Goal: Task Accomplishment & Management: Complete application form

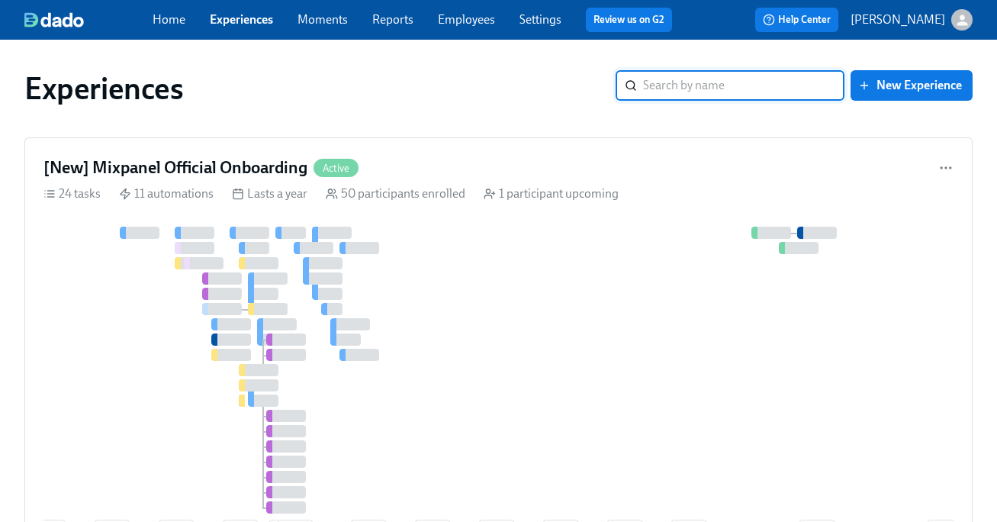
click at [475, 13] on link "Employees" at bounding box center [466, 19] width 57 height 15
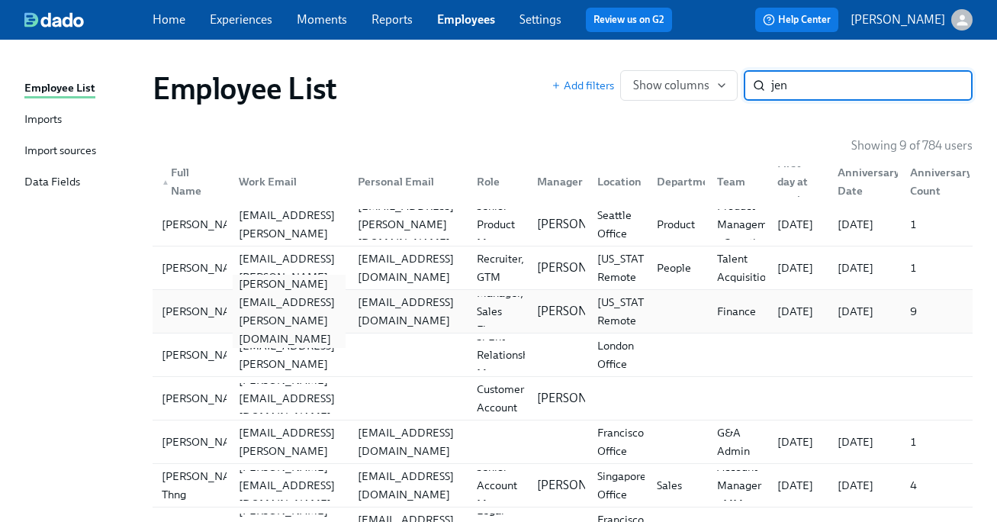
scroll to position [108, 0]
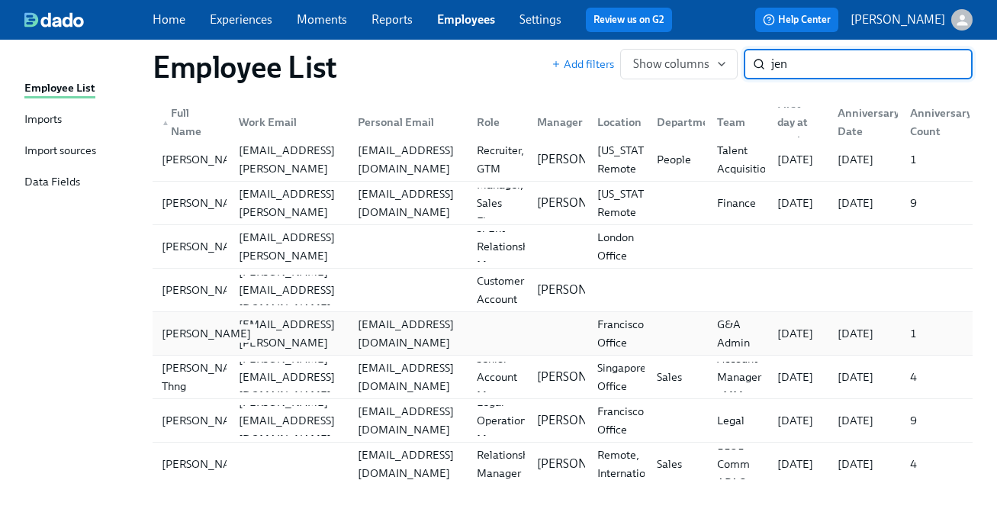
type input "jen"
click at [196, 331] on div "Jen Taylor" at bounding box center [207, 333] width 102 height 18
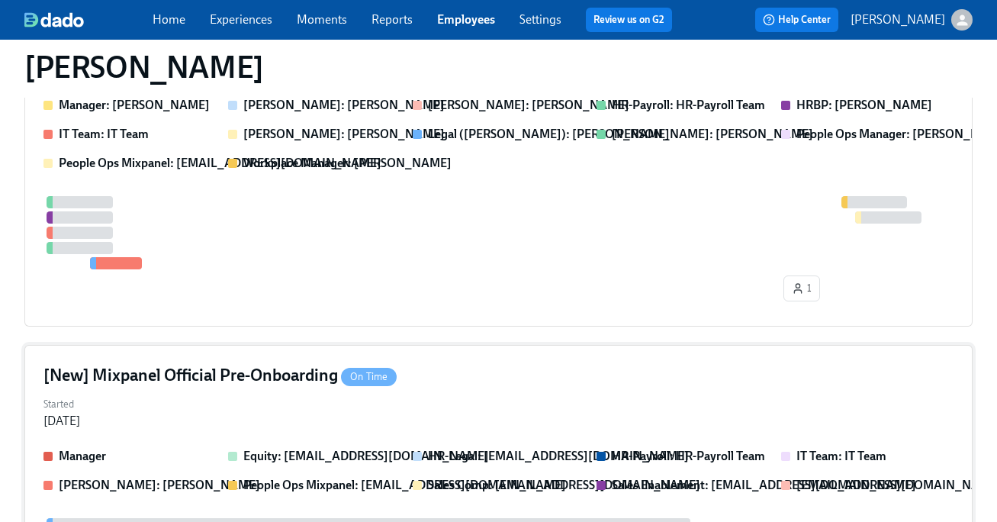
scroll to position [283, 0]
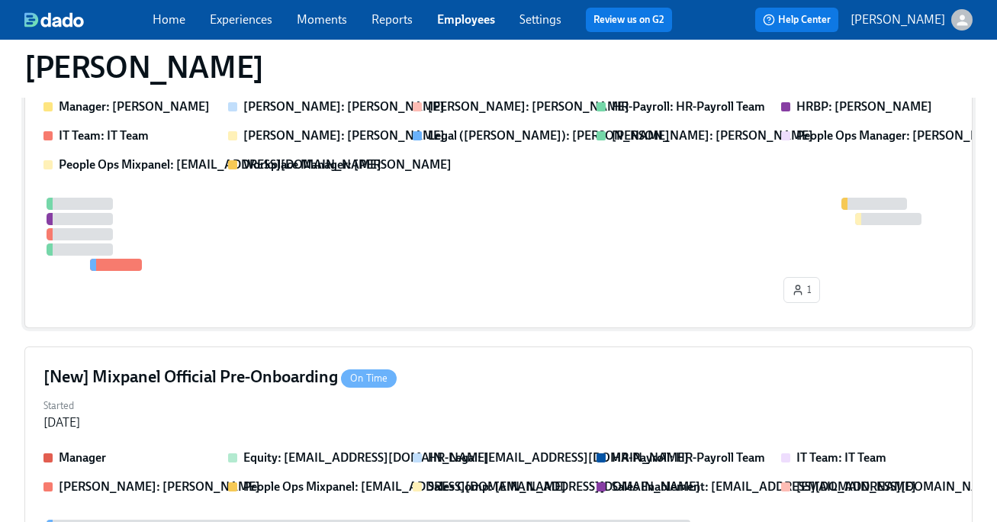
click at [428, 239] on div at bounding box center [499, 234] width 910 height 73
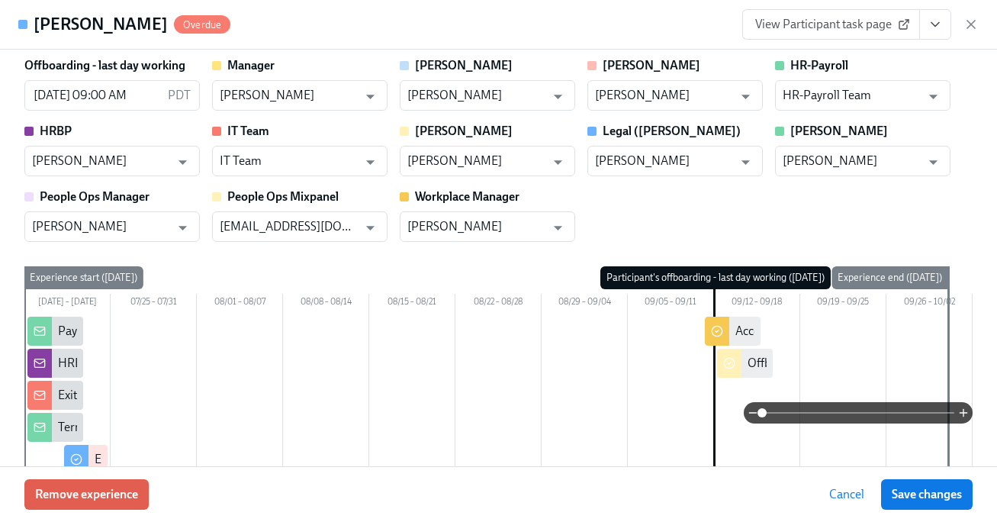
scroll to position [0, 0]
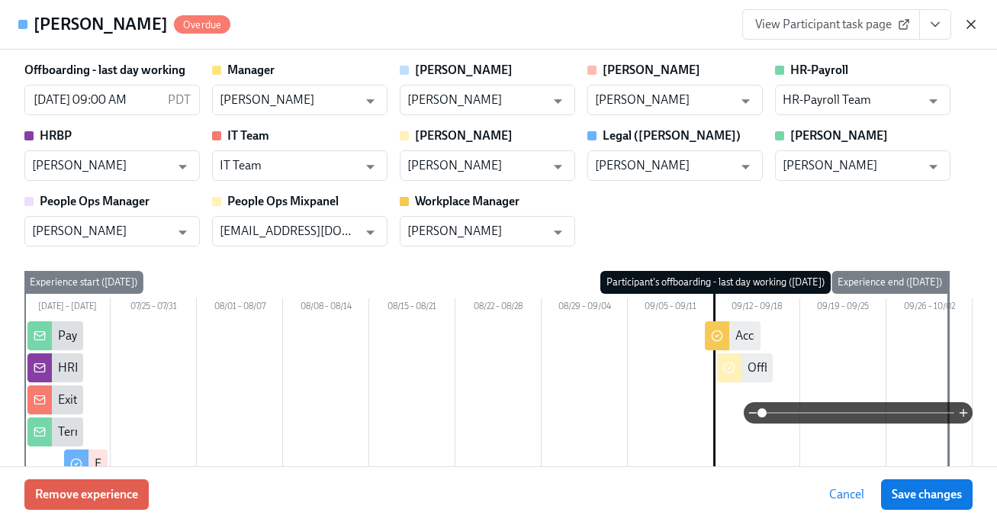
click at [973, 25] on icon "button" at bounding box center [972, 25] width 8 height 8
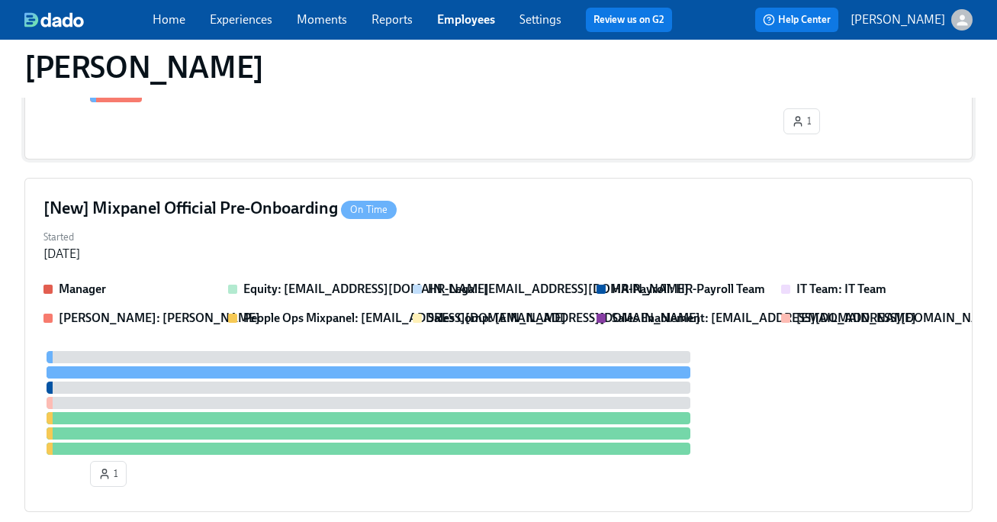
scroll to position [453, 0]
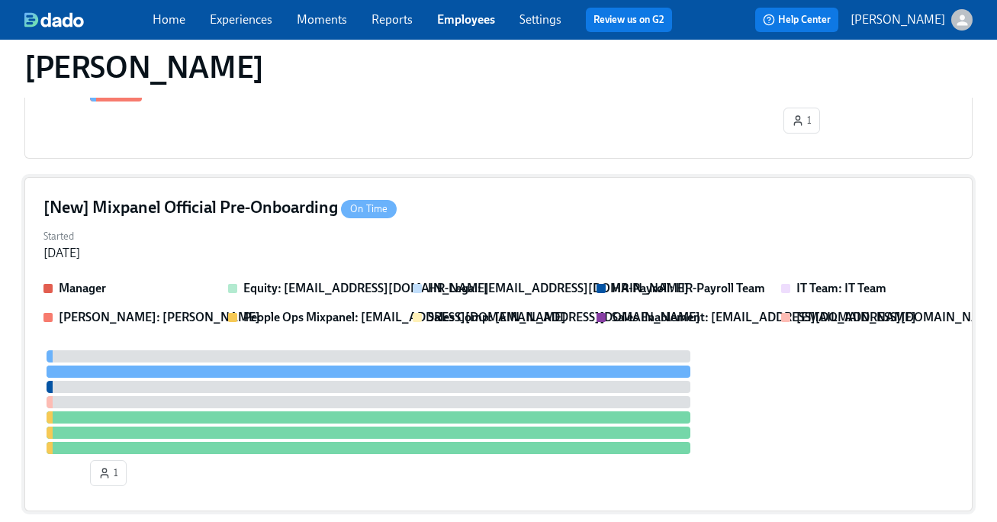
click at [500, 197] on div "[New] Mixpanel Official Pre-Onboarding On Time" at bounding box center [499, 207] width 910 height 23
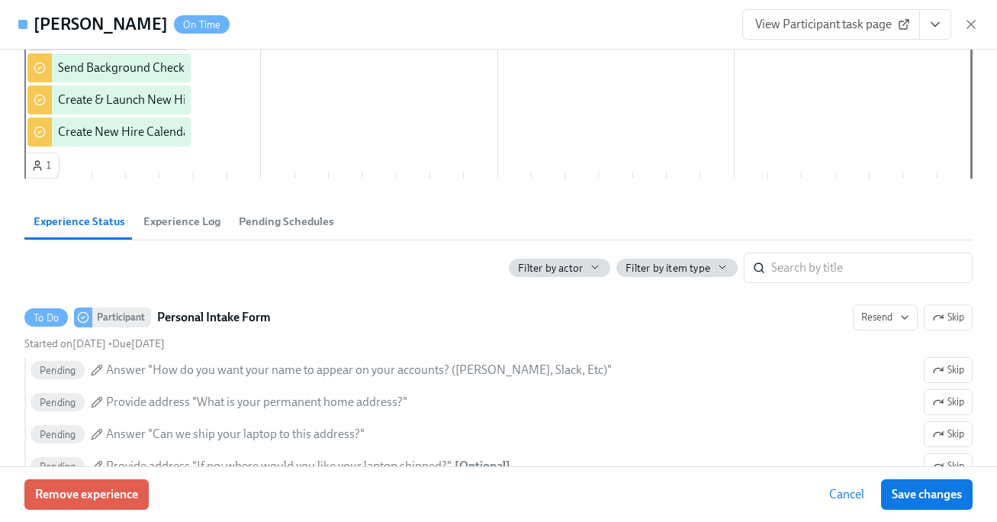
scroll to position [60, 0]
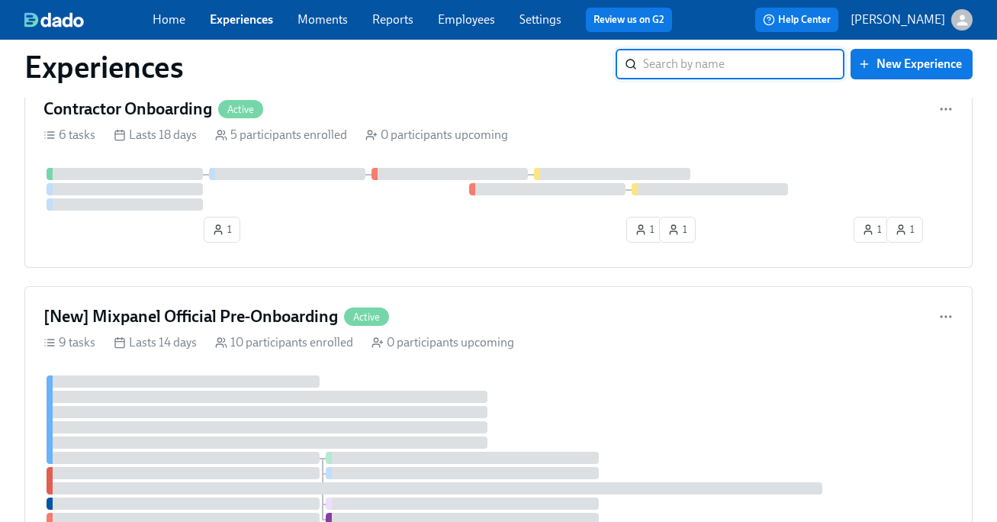
scroll to position [430, 0]
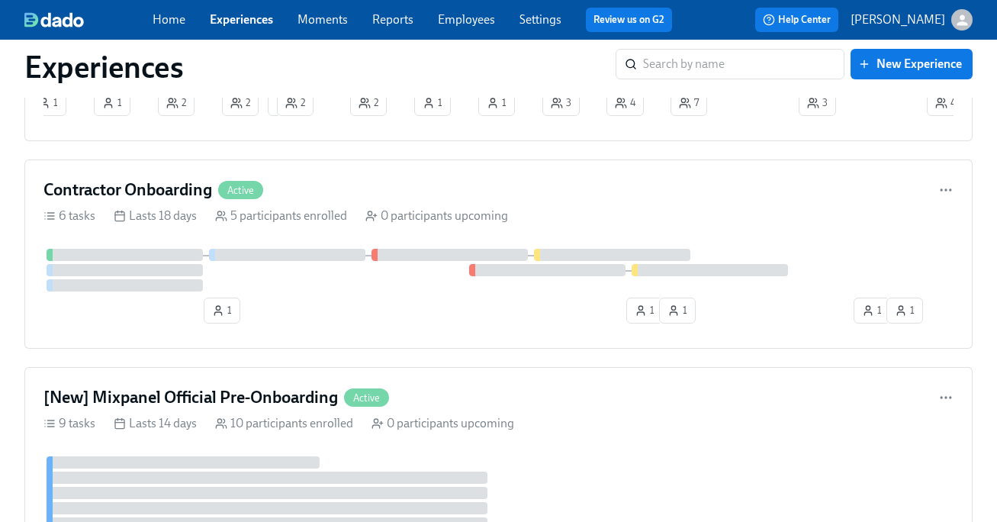
click at [462, 24] on link "Employees" at bounding box center [466, 19] width 57 height 15
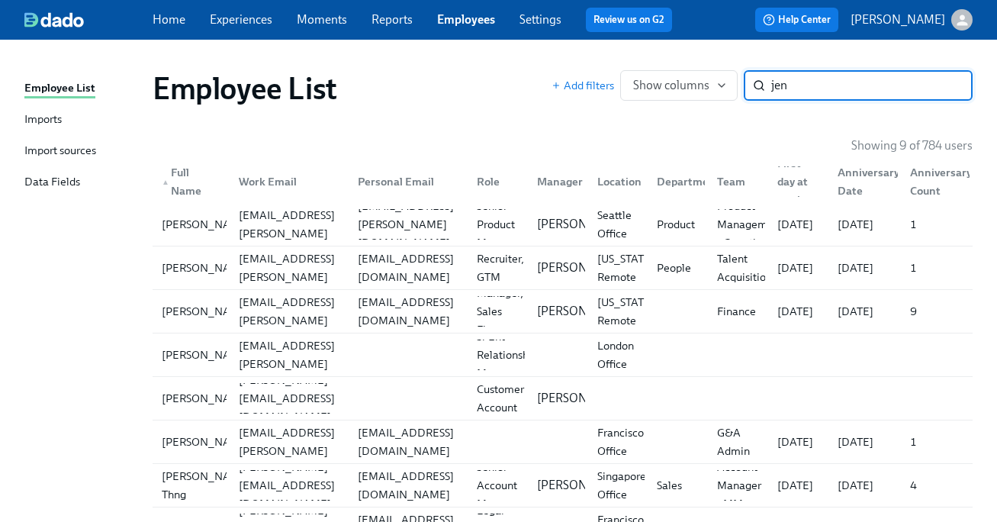
type input "jen\"
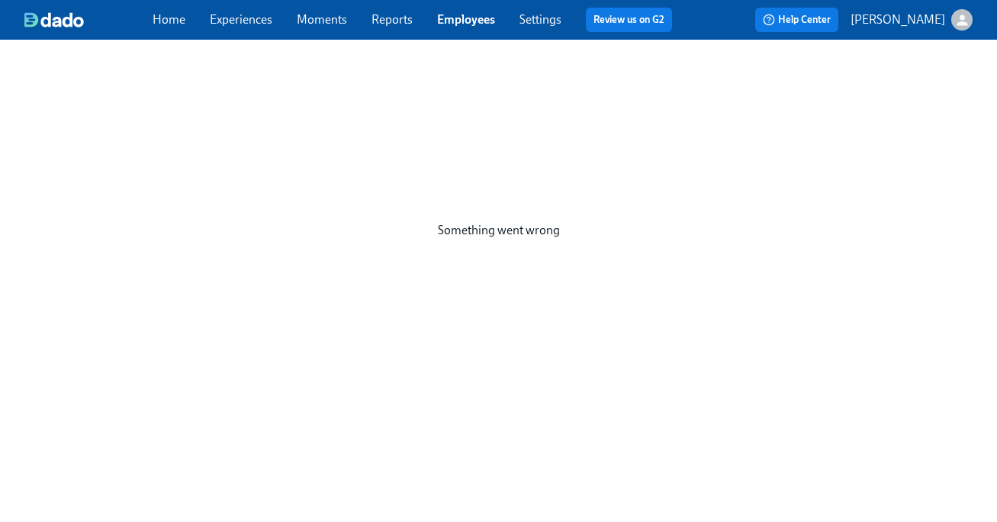
click at [478, 24] on link "Employees" at bounding box center [466, 19] width 58 height 15
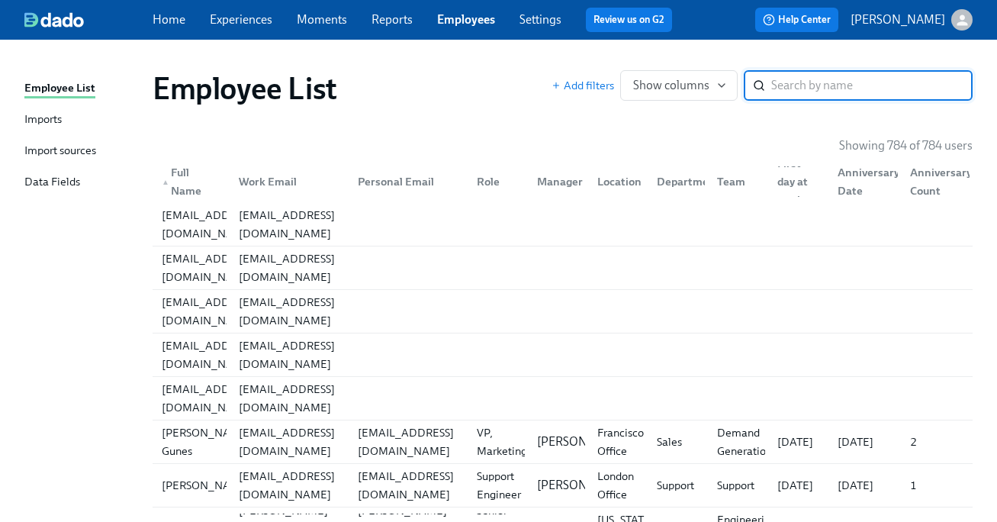
click at [806, 89] on input "search" at bounding box center [872, 85] width 201 height 31
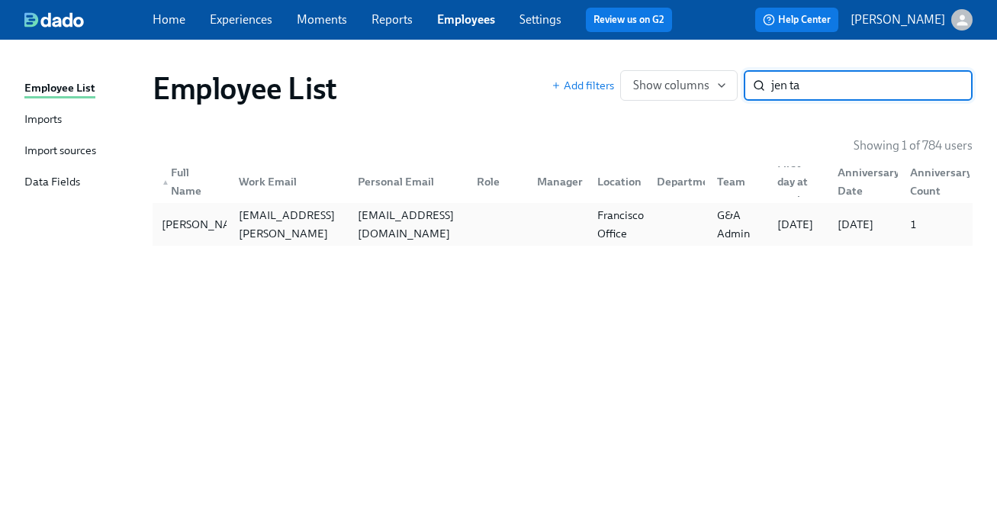
type input "jen ta"
click at [519, 214] on div at bounding box center [495, 224] width 60 height 31
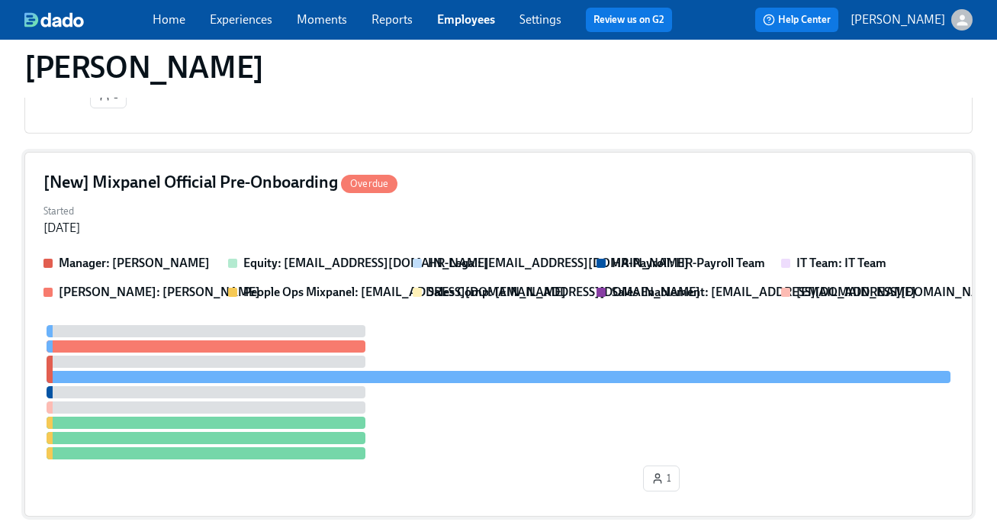
scroll to position [831, 0]
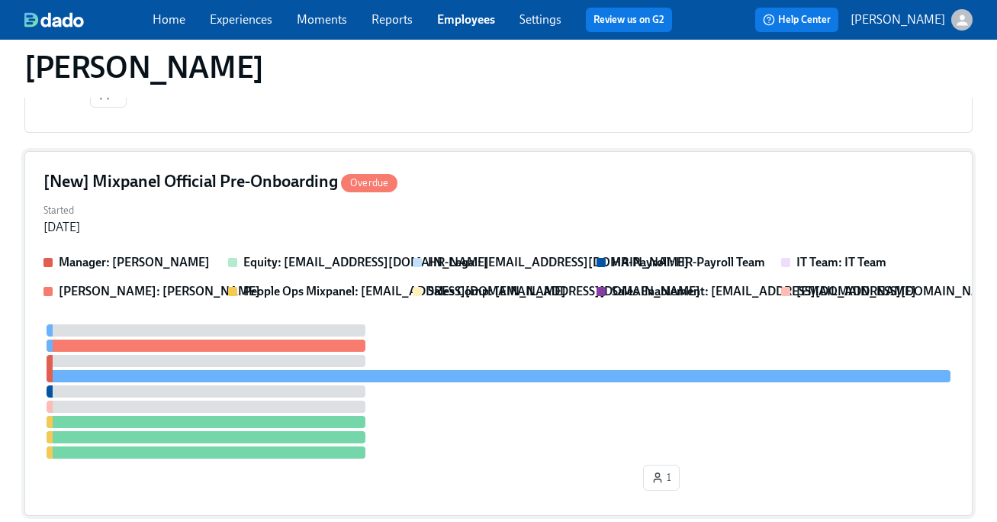
click at [552, 206] on div "Started Aug 30, 2025" at bounding box center [499, 217] width 910 height 37
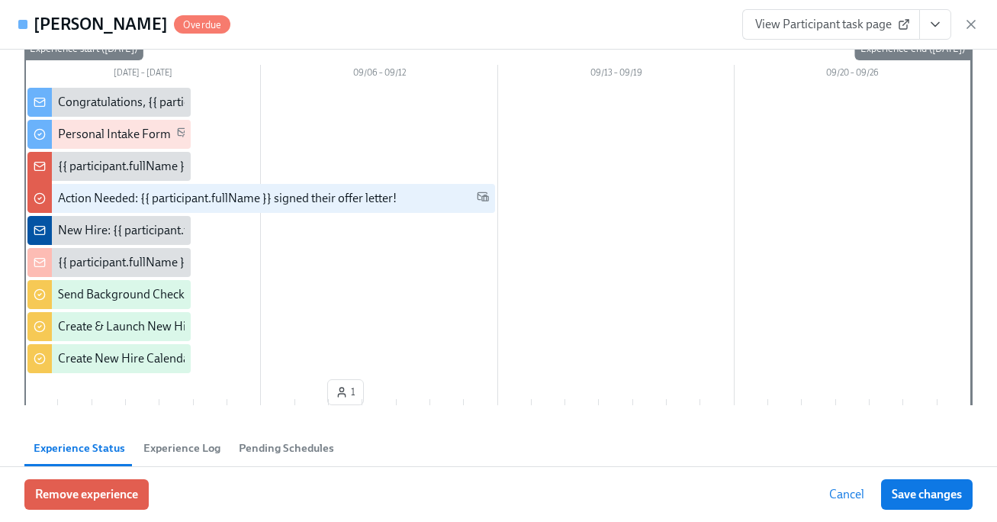
scroll to position [189, 0]
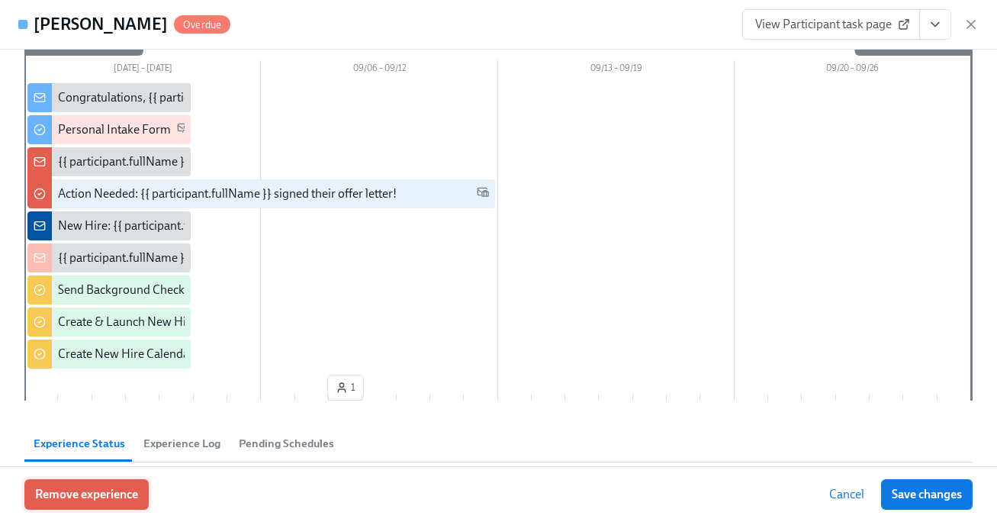
click at [124, 488] on span "Remove experience" at bounding box center [86, 494] width 103 height 15
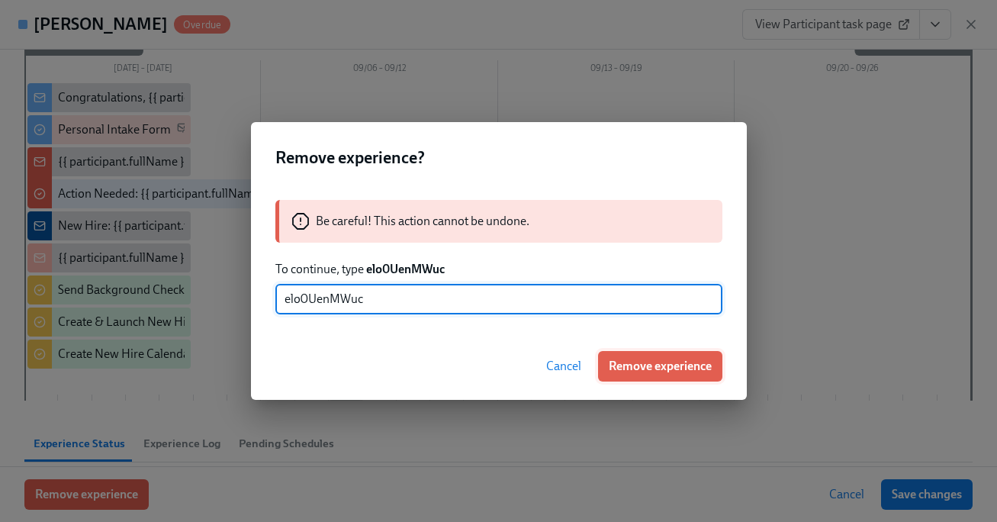
type input "elo0UenMWuc"
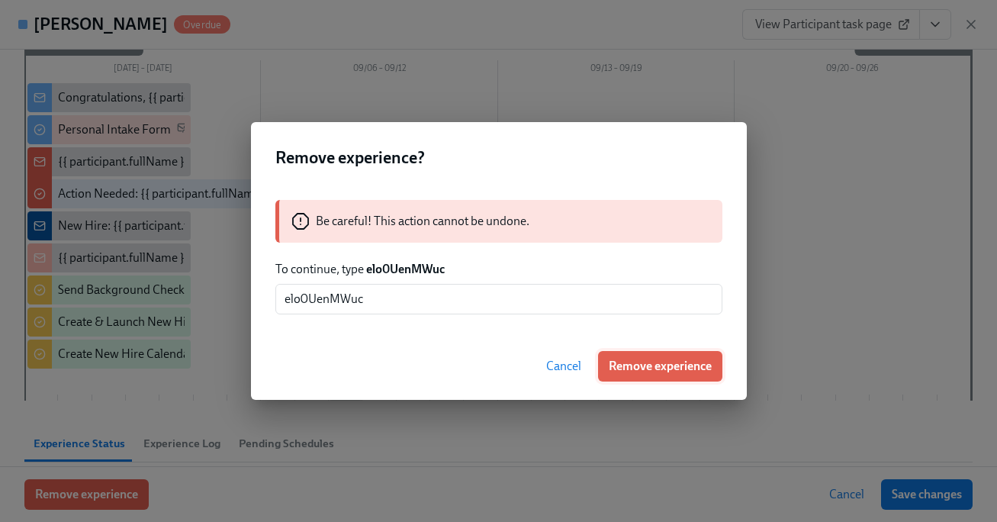
click at [616, 370] on span "Remove experience" at bounding box center [660, 366] width 103 height 15
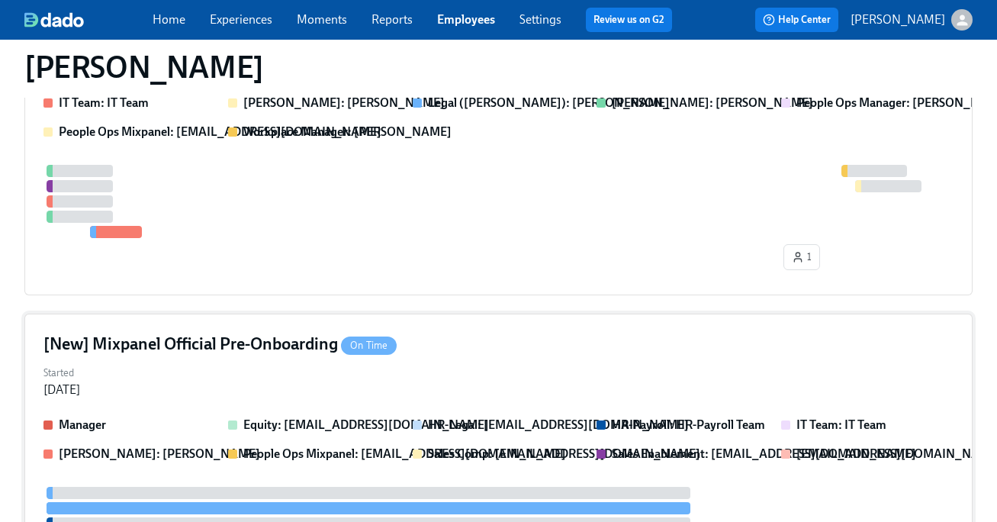
scroll to position [437, 0]
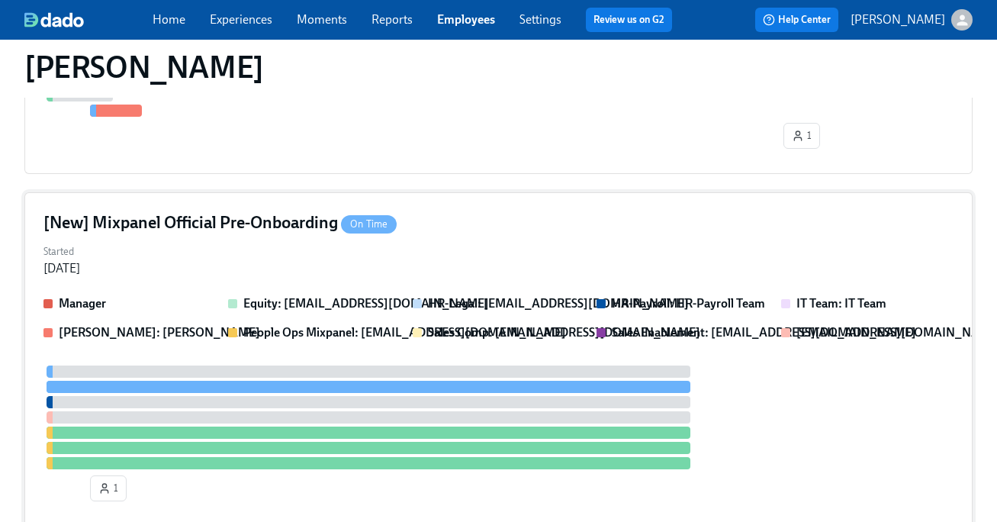
click at [520, 227] on div "[New] Mixpanel Official Pre-Onboarding On Time" at bounding box center [499, 222] width 910 height 23
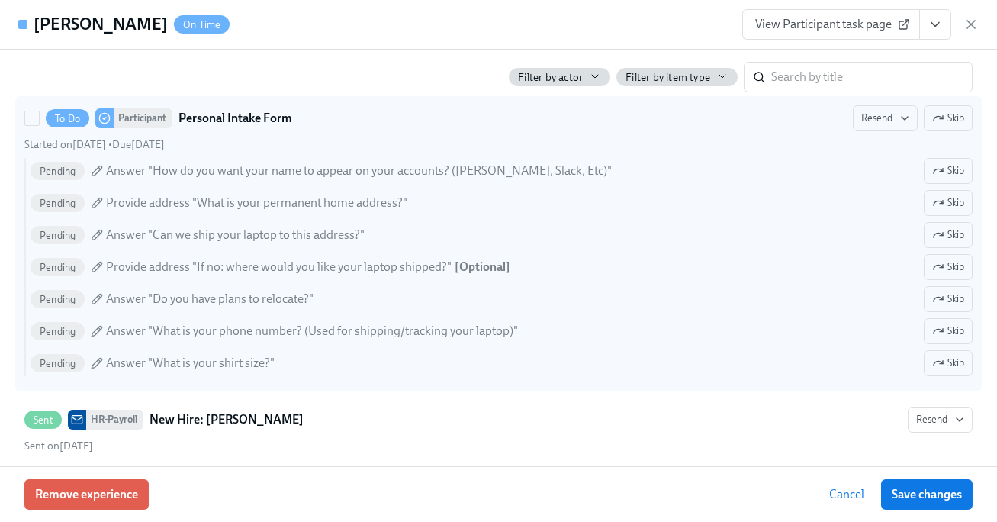
scroll to position [571, 0]
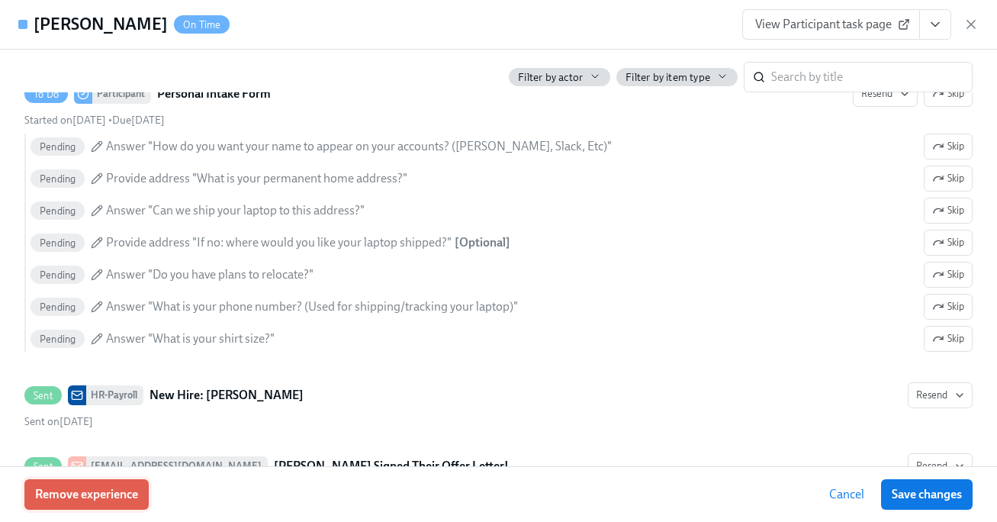
click at [111, 508] on button "Remove experience" at bounding box center [86, 494] width 124 height 31
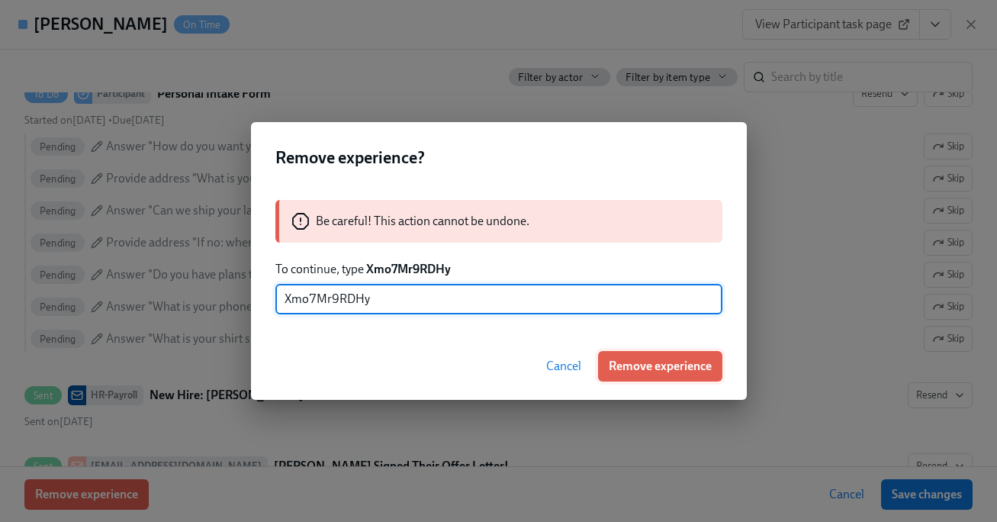
type input "Xmo7Mr9RDHy"
click at [657, 366] on span "Remove experience" at bounding box center [660, 366] width 103 height 15
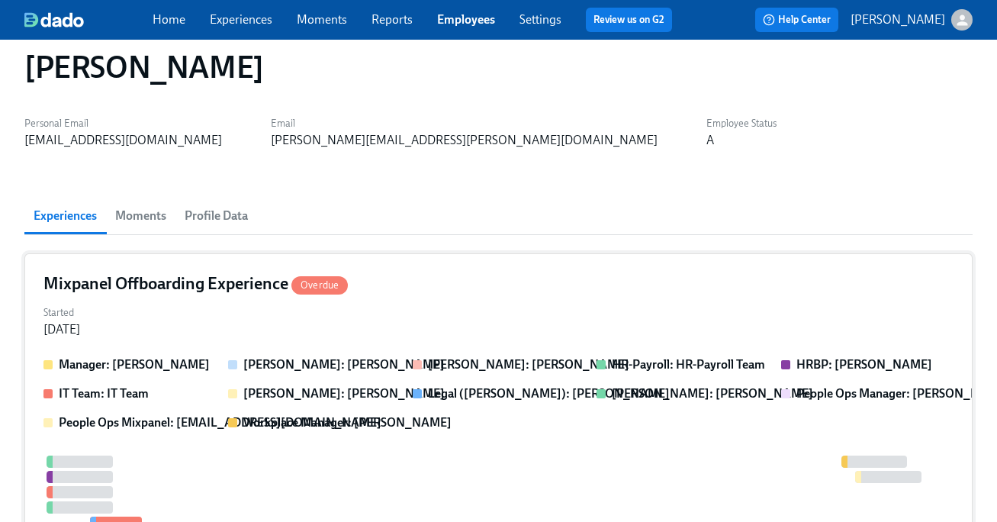
scroll to position [0, 0]
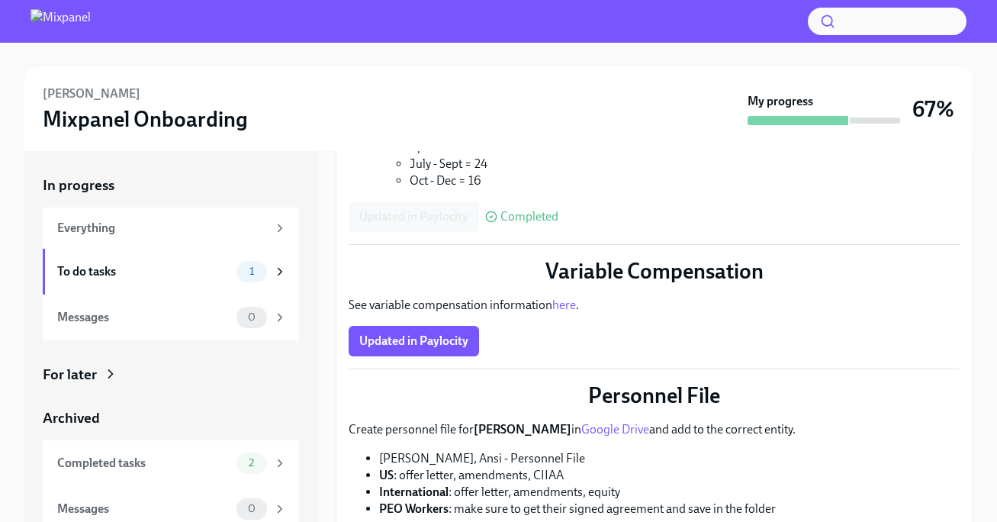
scroll to position [363, 0]
click at [431, 336] on span "Updated in Paylocity" at bounding box center [413, 340] width 109 height 15
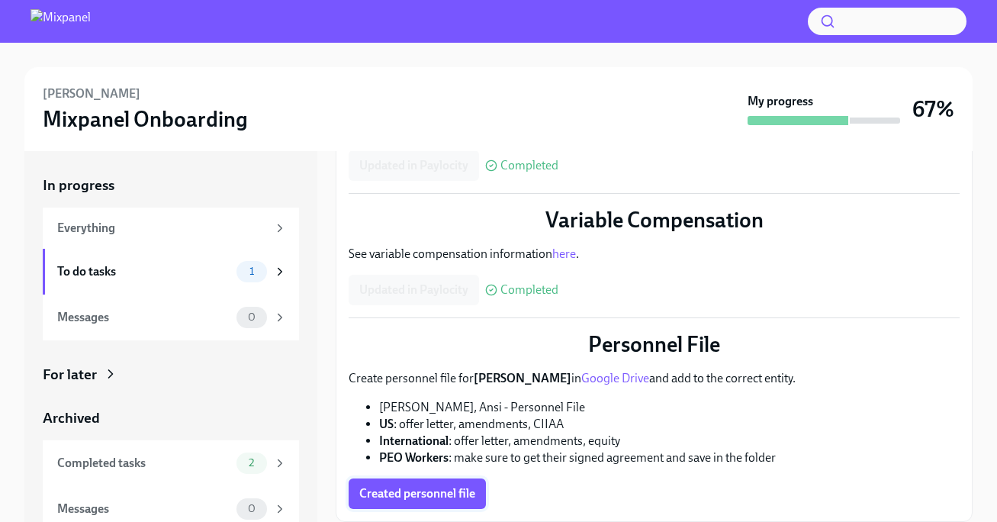
click at [456, 495] on span "Created personnel file" at bounding box center [417, 493] width 116 height 15
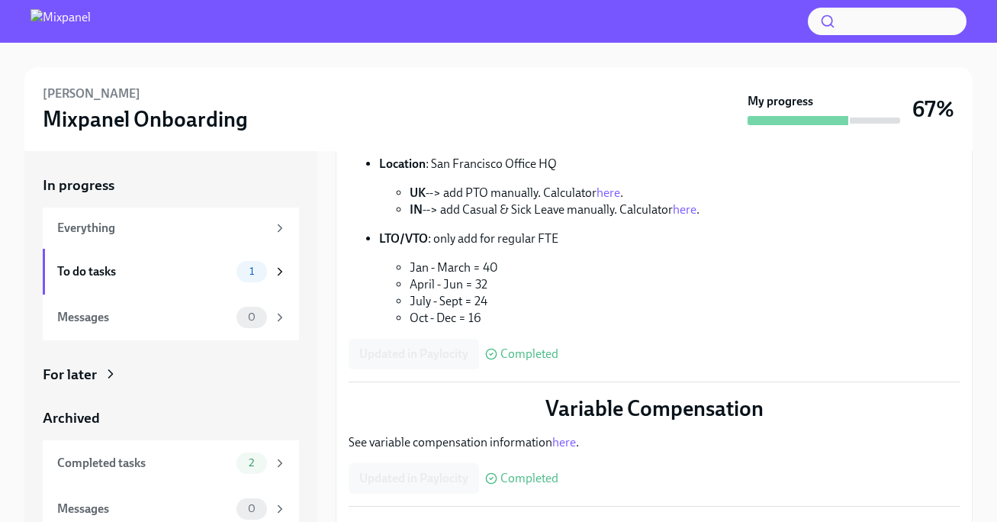
scroll to position [0, 0]
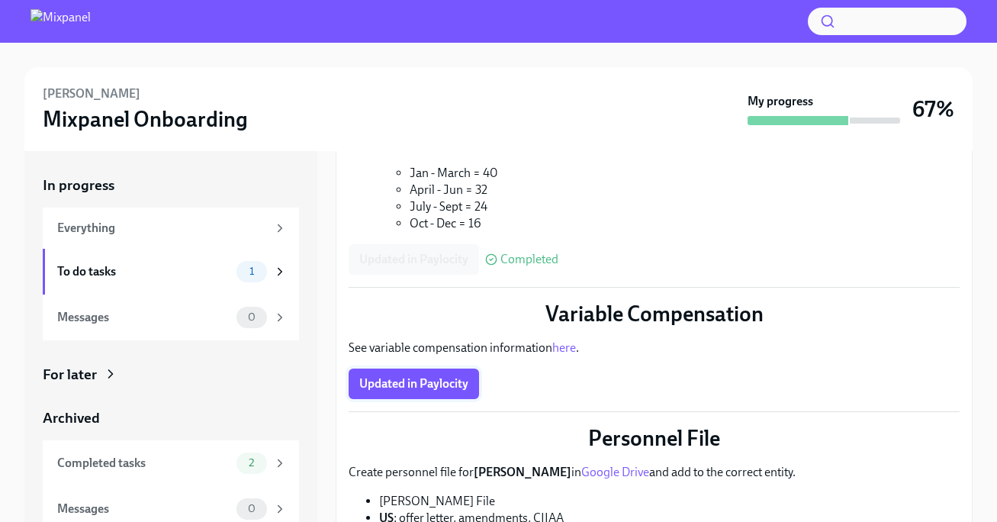
click at [443, 388] on span "Updated in Paylocity" at bounding box center [413, 383] width 109 height 15
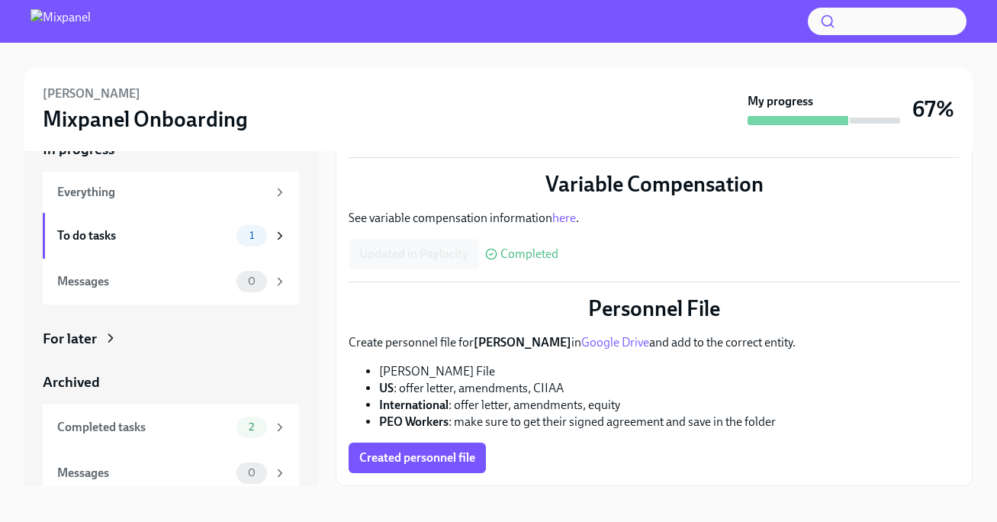
scroll to position [43, 0]
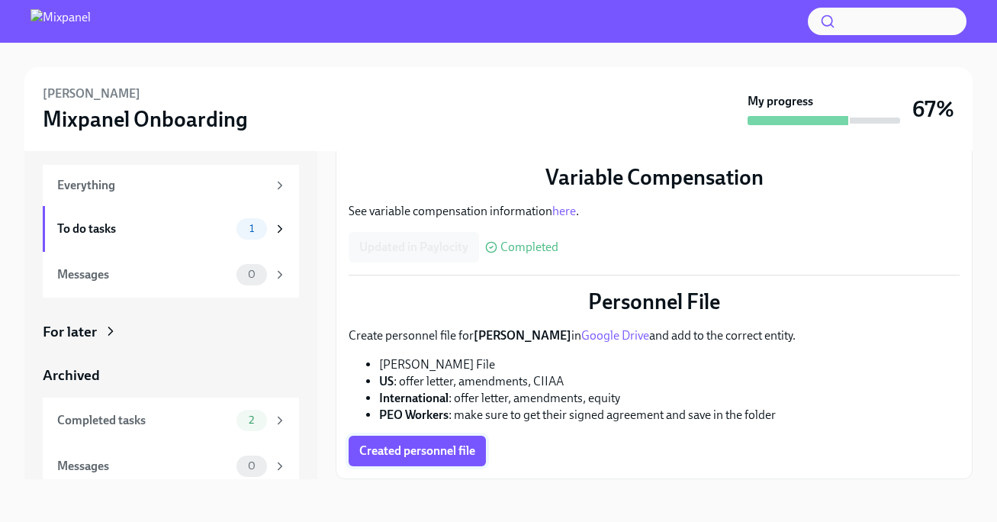
click at [440, 456] on span "Created personnel file" at bounding box center [417, 450] width 116 height 15
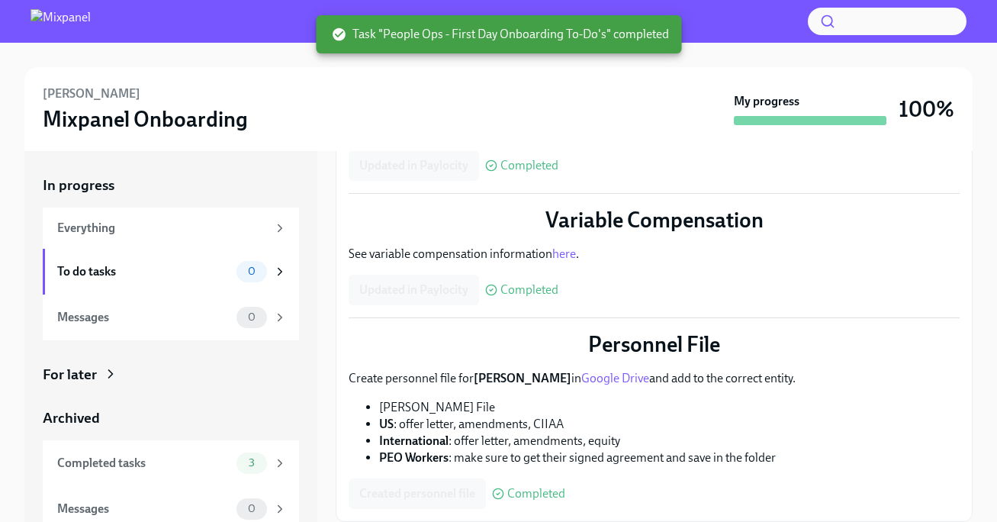
scroll to position [0, 0]
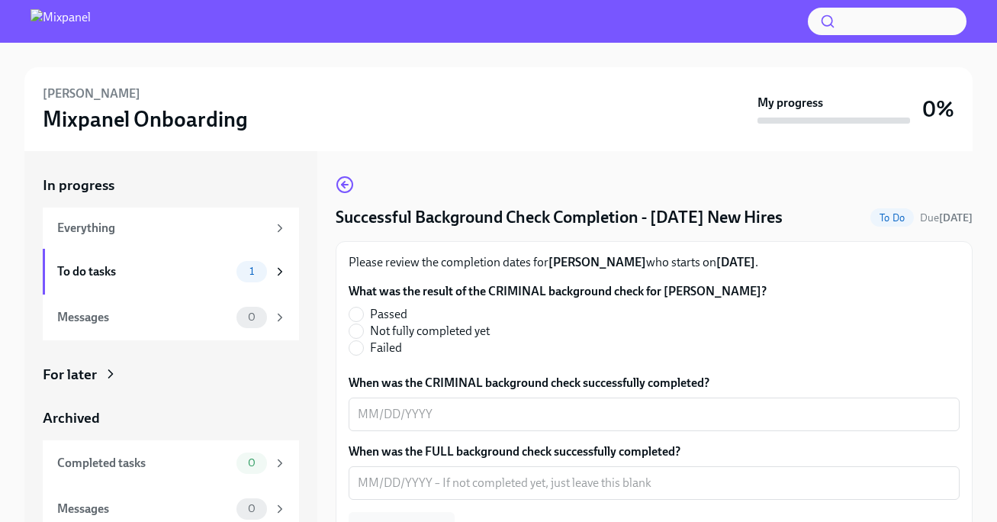
scroll to position [56, 0]
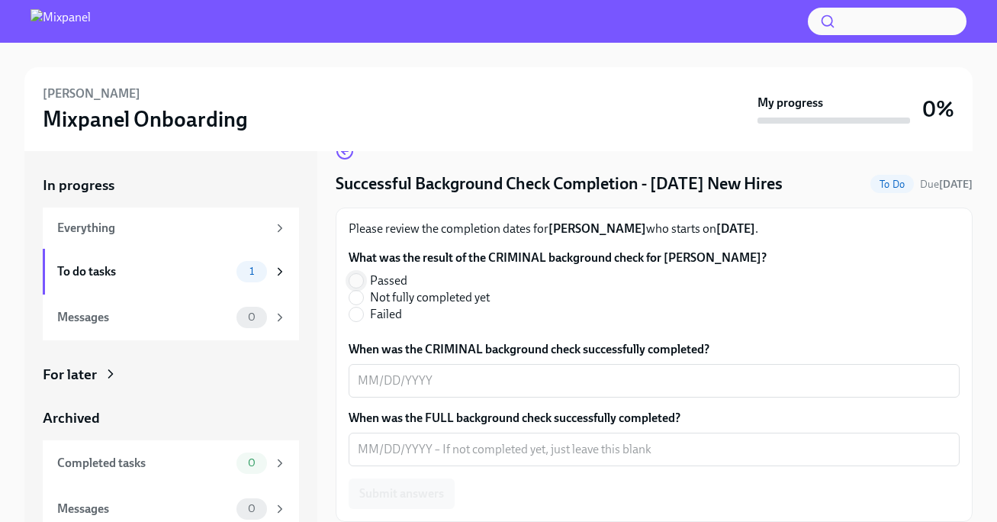
click at [360, 282] on input "Passed" at bounding box center [357, 281] width 14 height 14
radio input "true"
click at [360, 385] on textarea "When was the CRIMINAL background check successfully completed?" at bounding box center [654, 381] width 593 height 18
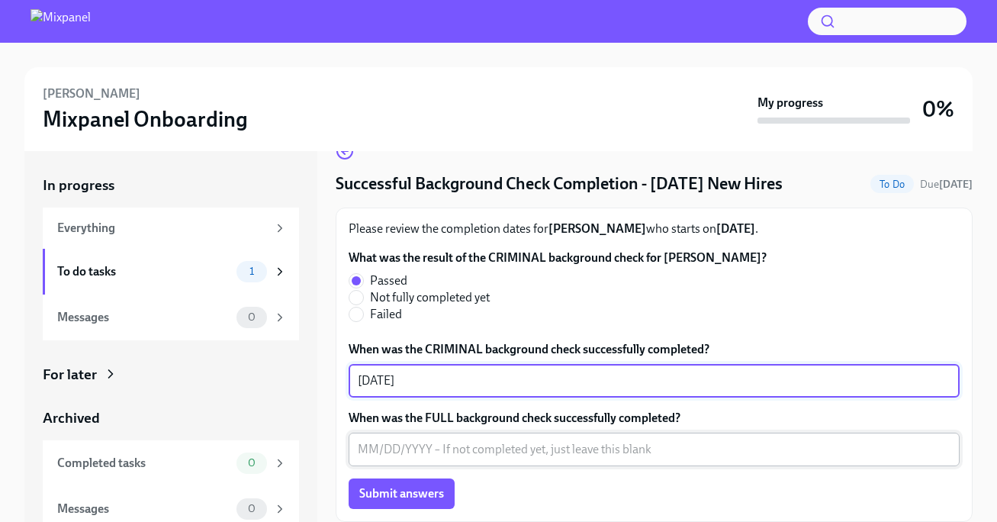
type textarea "09/01/2025"
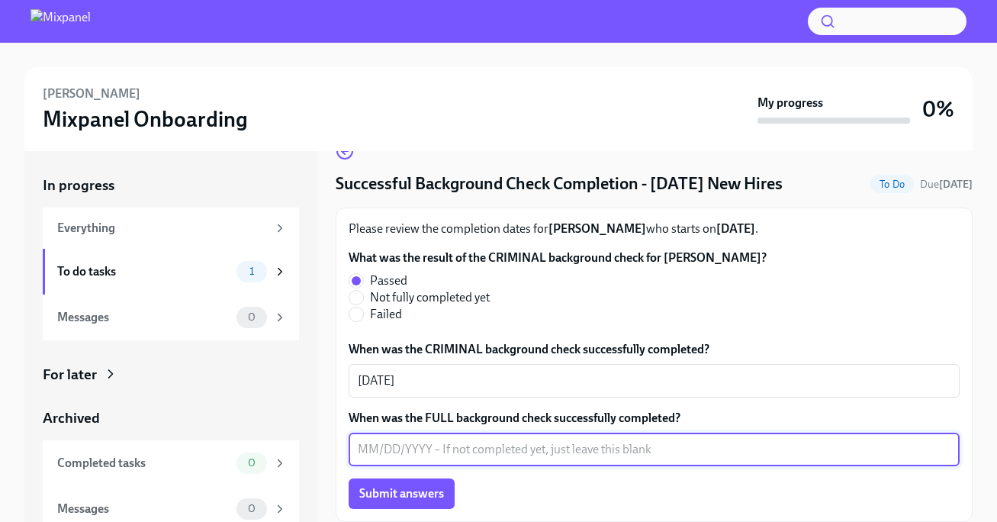
click at [369, 457] on textarea "When was the FULL background check successfully completed?" at bounding box center [654, 449] width 593 height 18
type textarea "09/03/2025"
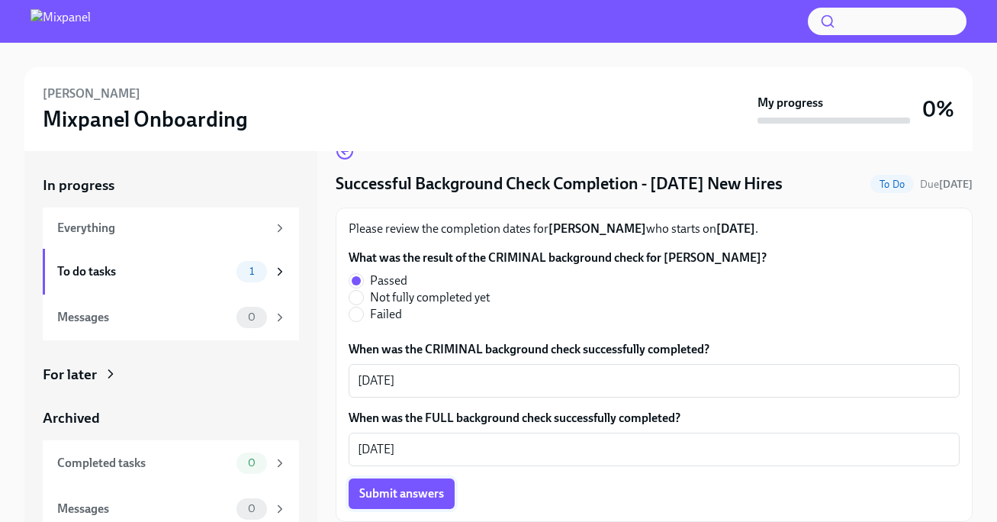
click at [384, 501] on span "Submit answers" at bounding box center [401, 493] width 85 height 15
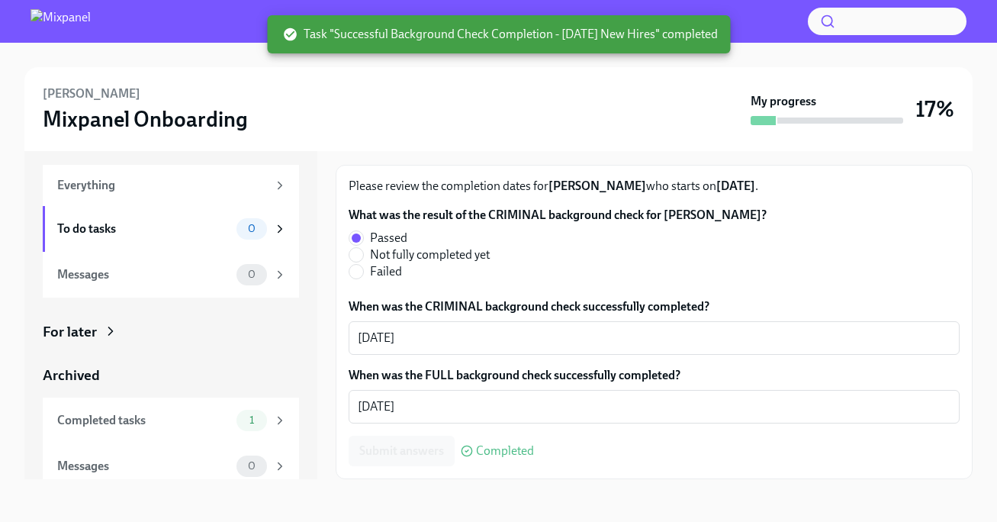
scroll to position [0, 0]
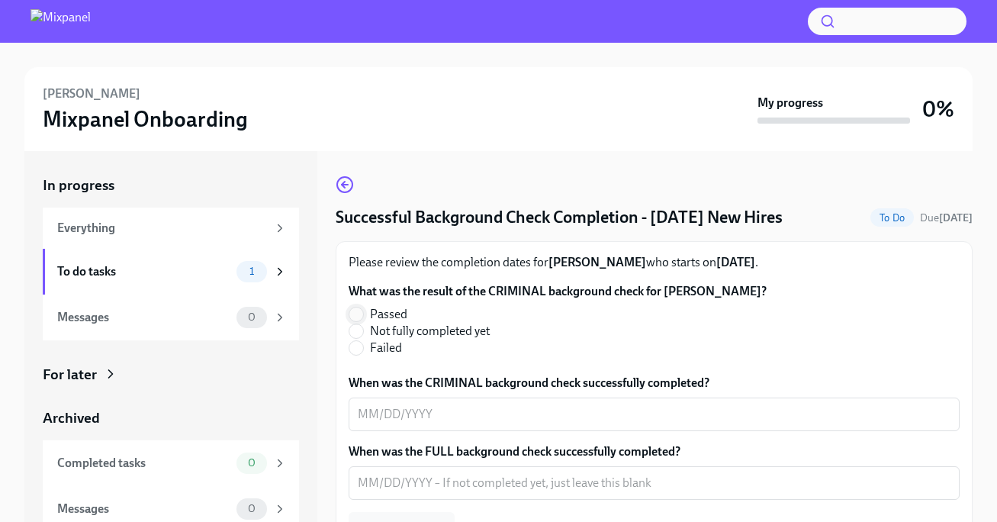
click at [356, 321] on input "Passed" at bounding box center [357, 315] width 14 height 14
radio input "true"
click at [375, 424] on textarea "When was the CRIMINAL background check successfully completed?" at bounding box center [654, 414] width 593 height 18
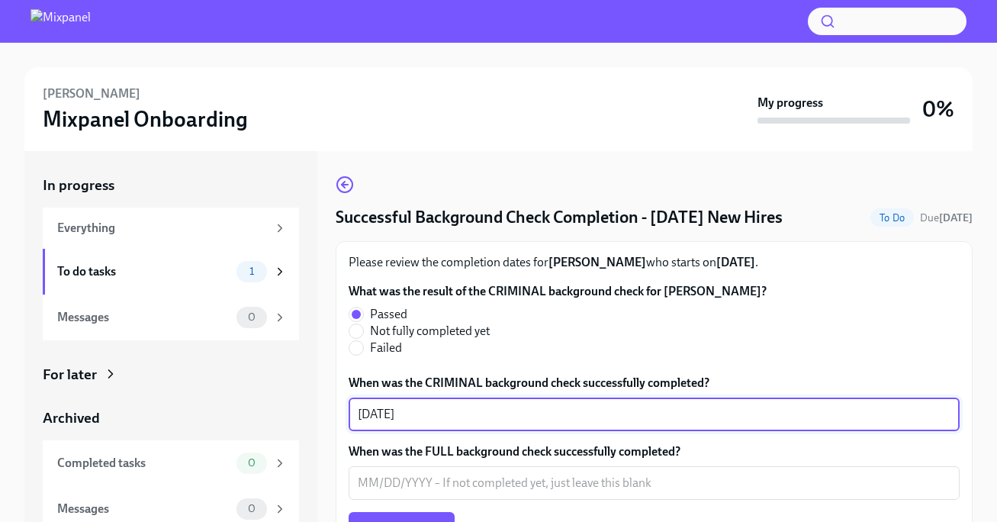
type textarea "[DATE]"
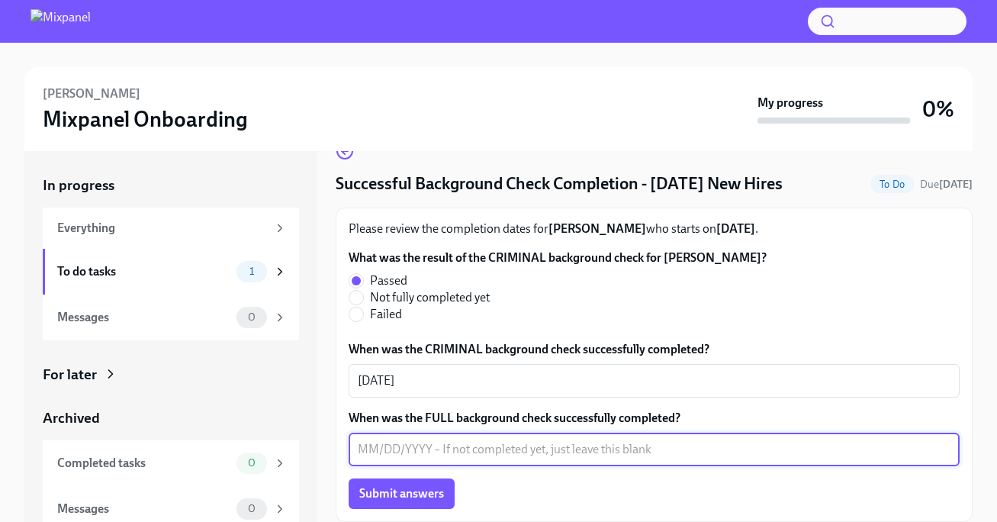
click at [383, 443] on textarea "When was the FULL background check successfully completed?" at bounding box center [654, 449] width 593 height 18
type textarea "[DATE]"
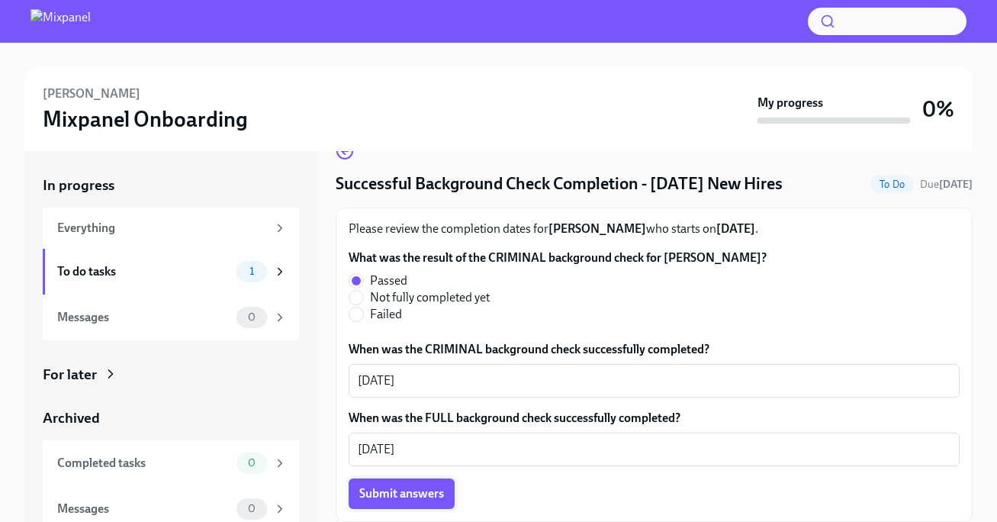
click at [385, 501] on span "Submit answers" at bounding box center [401, 493] width 85 height 15
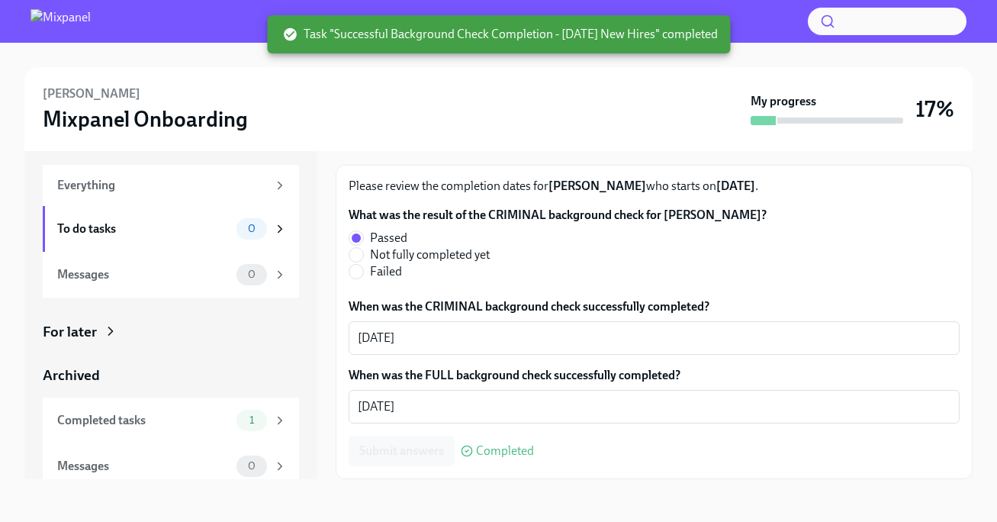
scroll to position [0, 0]
